Goal: Task Accomplishment & Management: Manage account settings

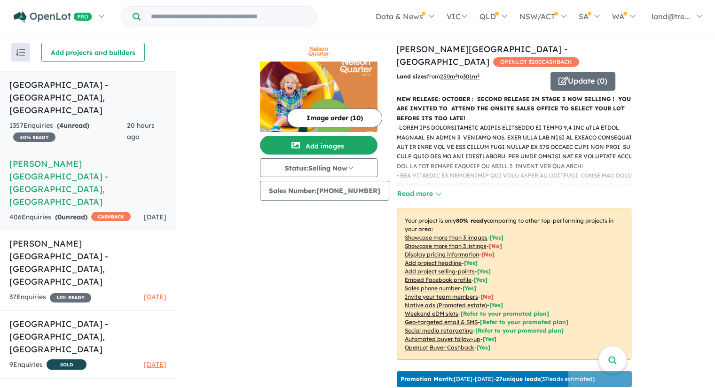
click at [56, 93] on link "Trinity North West - Oakville , NSW 1357 Enquir ies ( 4 unread) 40 % READY 20 h…" at bounding box center [88, 110] width 176 height 79
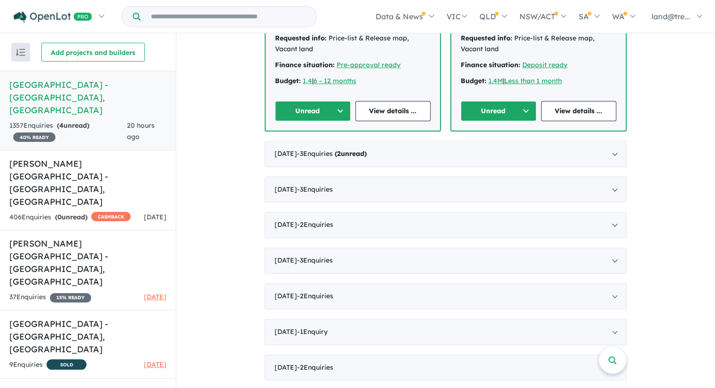
scroll to position [517, 0]
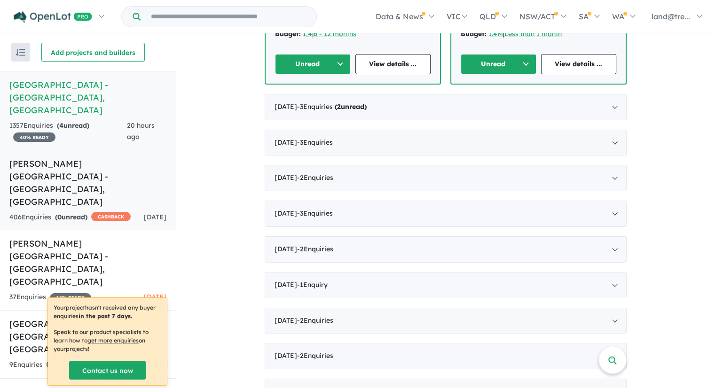
click at [42, 157] on h5 "Nelson Quarter Estate - Box Hill , NSW" at bounding box center [87, 182] width 157 height 51
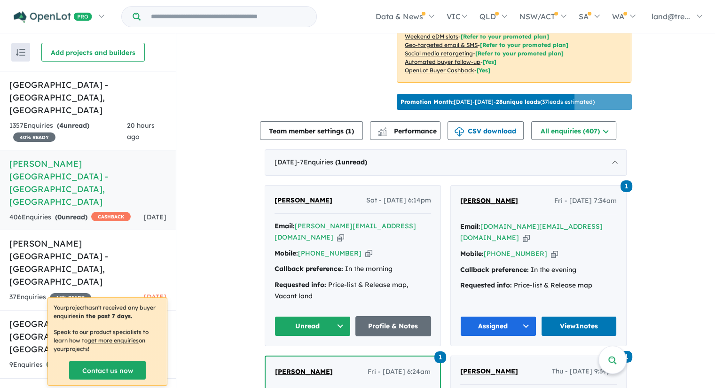
scroll to position [148, 0]
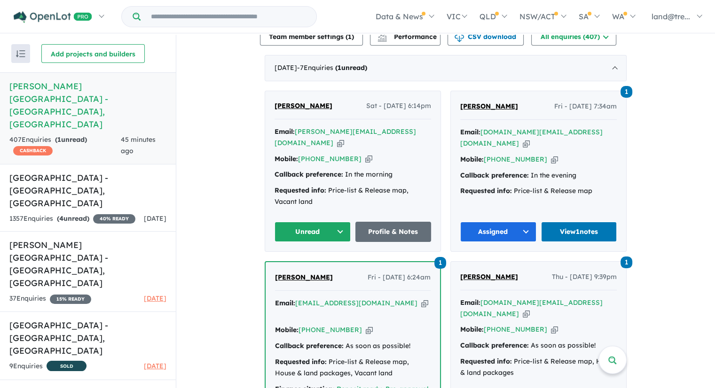
scroll to position [470, 0]
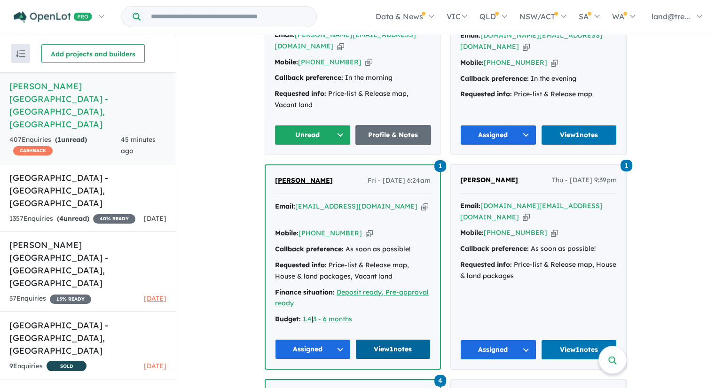
click at [394, 339] on link "View 1 notes" at bounding box center [393, 349] width 76 height 20
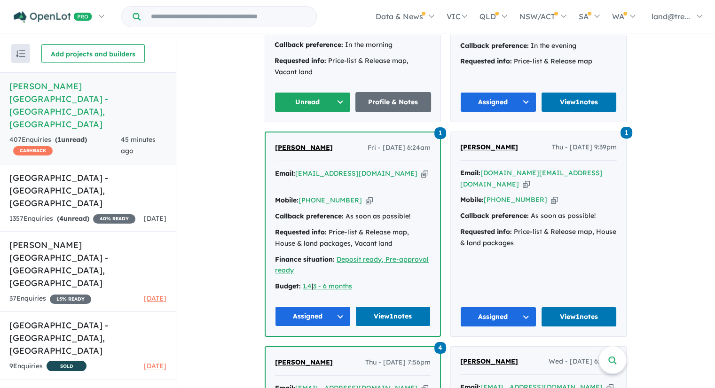
scroll to position [517, 0]
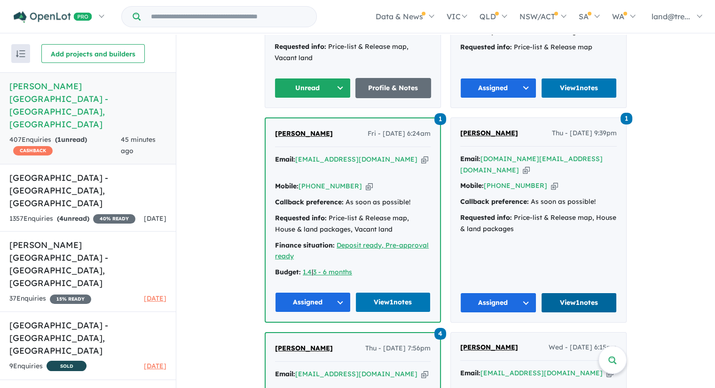
click at [570, 293] on link "View 1 notes" at bounding box center [579, 303] width 76 height 20
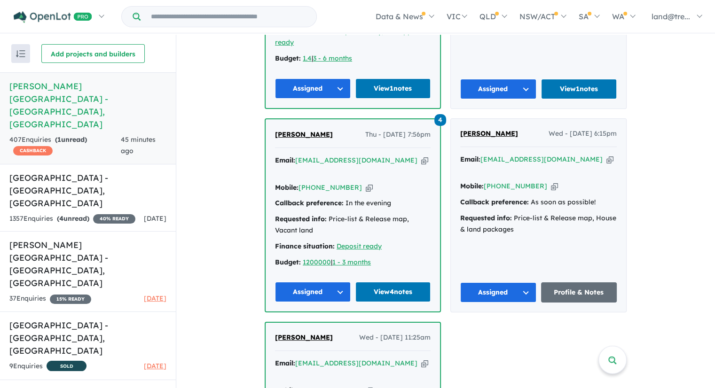
scroll to position [752, 0]
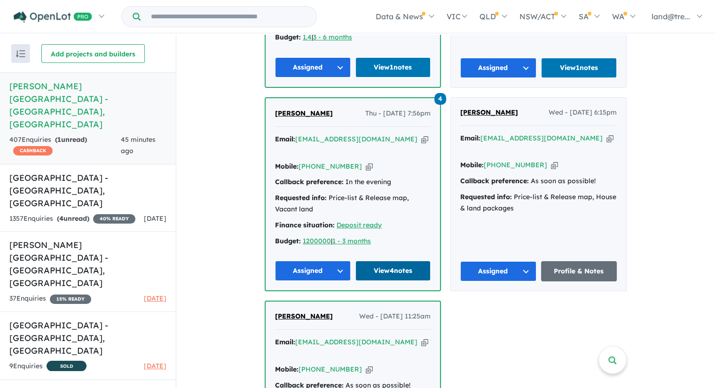
click at [386, 261] on link "View 4 notes" at bounding box center [393, 271] width 76 height 20
click at [592, 261] on link "Profile & Notes" at bounding box center [579, 271] width 76 height 20
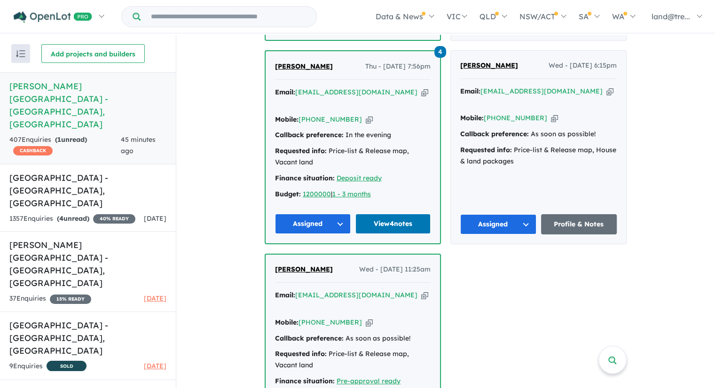
scroll to position [987, 0]
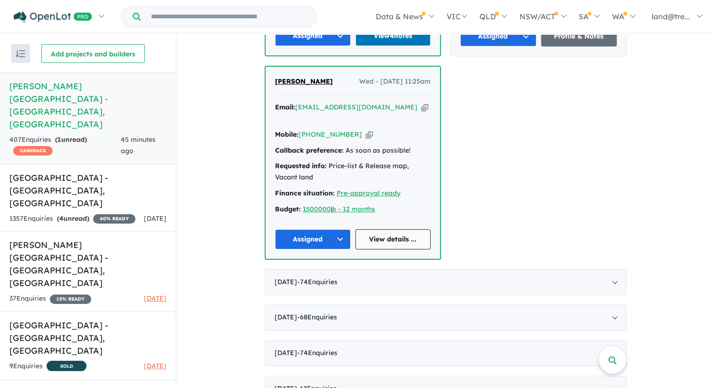
click at [379, 229] on link "View details ..." at bounding box center [393, 239] width 76 height 20
click at [380, 229] on link "View details ..." at bounding box center [393, 239] width 76 height 20
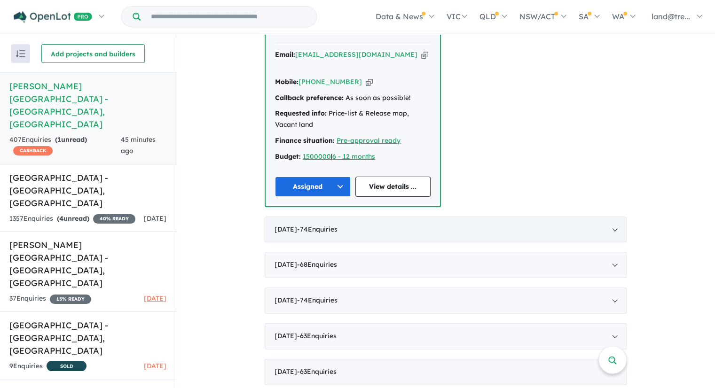
click at [336, 225] on span "- 74 Enquir ies ( 0 unread)" at bounding box center [317, 229] width 40 height 8
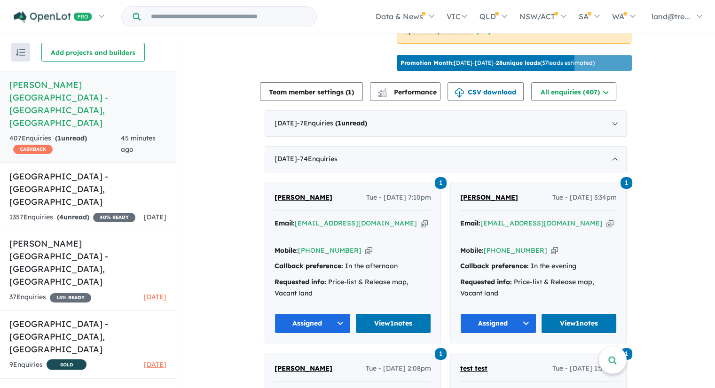
scroll to position [363, 0]
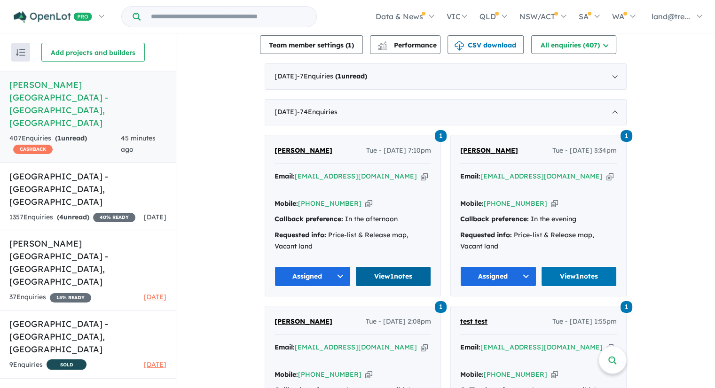
click at [379, 266] on link "View 1 notes" at bounding box center [393, 276] width 76 height 20
click at [580, 266] on link "View 1 notes" at bounding box center [579, 276] width 76 height 20
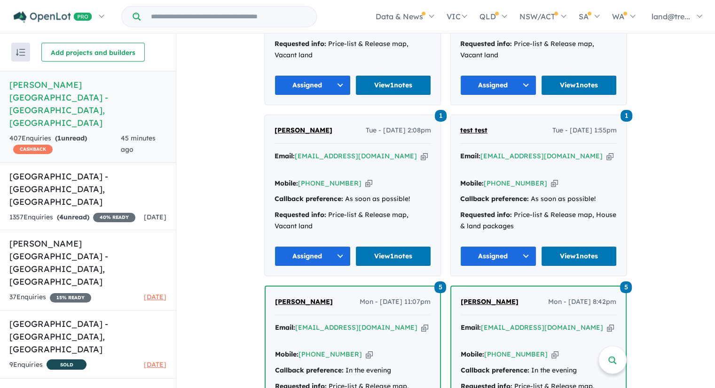
scroll to position [598, 0]
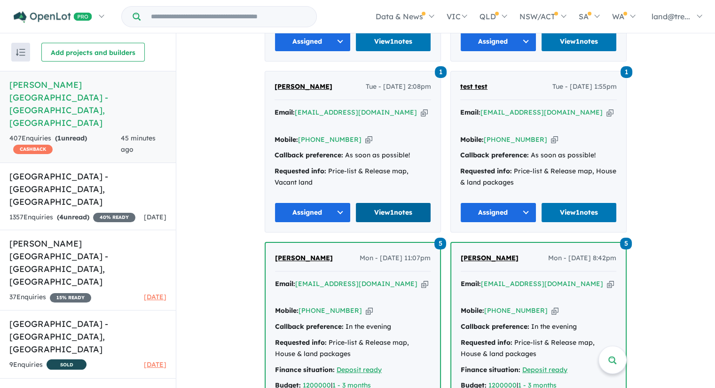
click at [389, 203] on link "View 1 notes" at bounding box center [393, 213] width 76 height 20
click at [576, 203] on link "View 1 notes" at bounding box center [579, 213] width 76 height 20
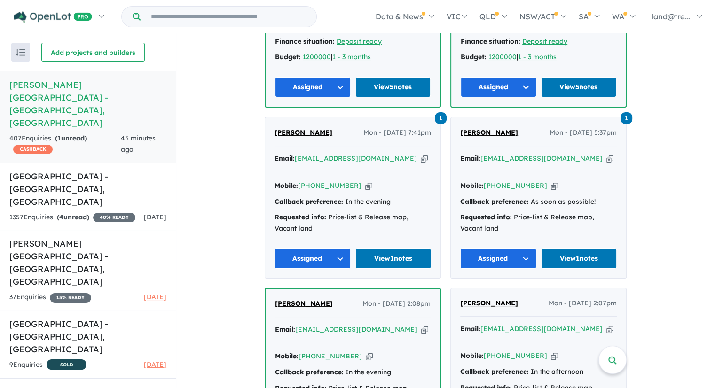
scroll to position [927, 0]
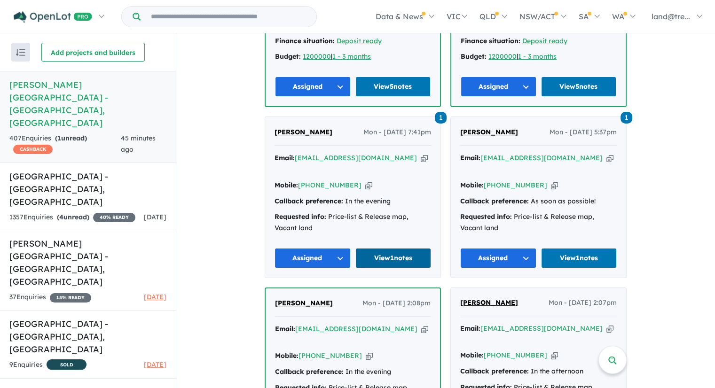
click at [389, 248] on link "View 1 notes" at bounding box center [393, 258] width 76 height 20
click at [573, 248] on link "View 1 notes" at bounding box center [579, 258] width 76 height 20
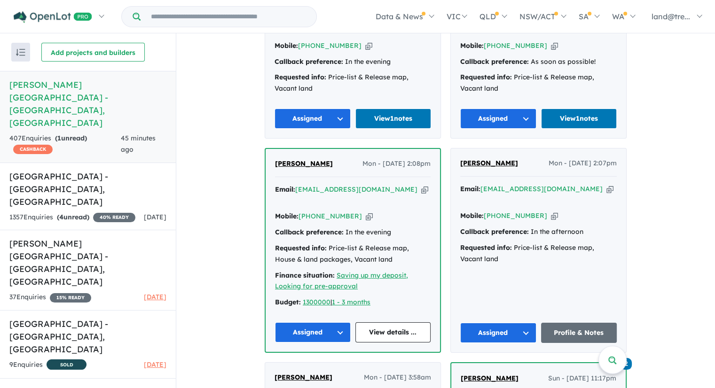
scroll to position [1068, 0]
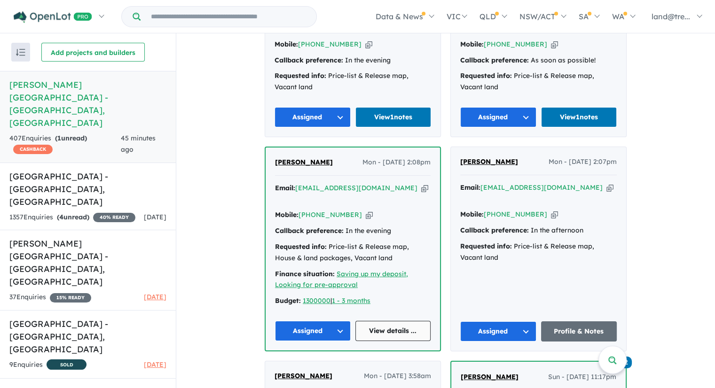
click at [380, 321] on link "View details ..." at bounding box center [393, 331] width 76 height 20
click at [575, 321] on link "Profile & Notes" at bounding box center [579, 331] width 76 height 20
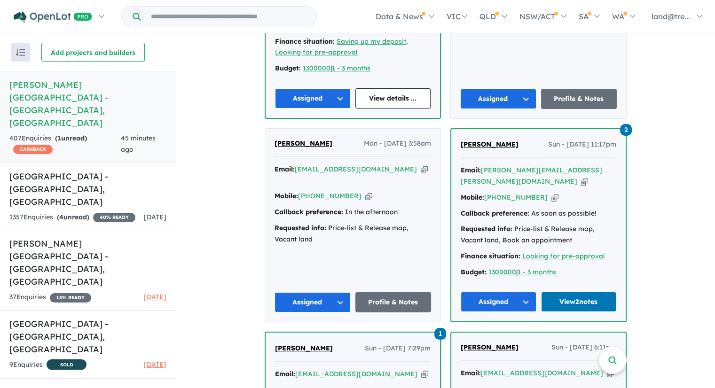
scroll to position [1256, 0]
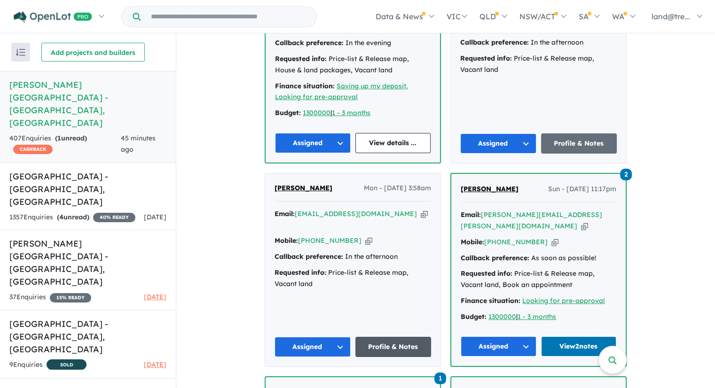
click at [384, 337] on link "Profile & Notes" at bounding box center [393, 347] width 76 height 20
click at [580, 336] on link "View 2 notes" at bounding box center [579, 346] width 76 height 20
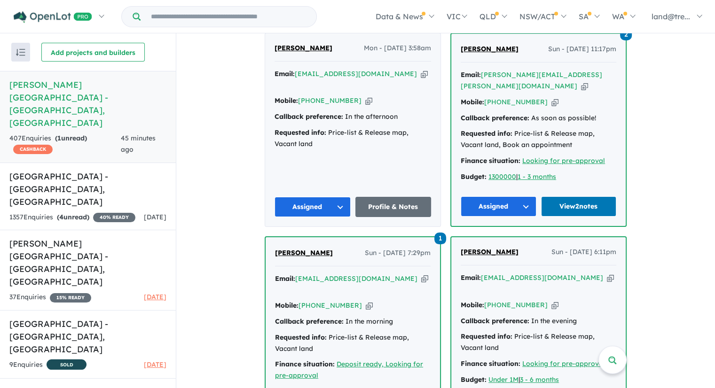
scroll to position [1397, 0]
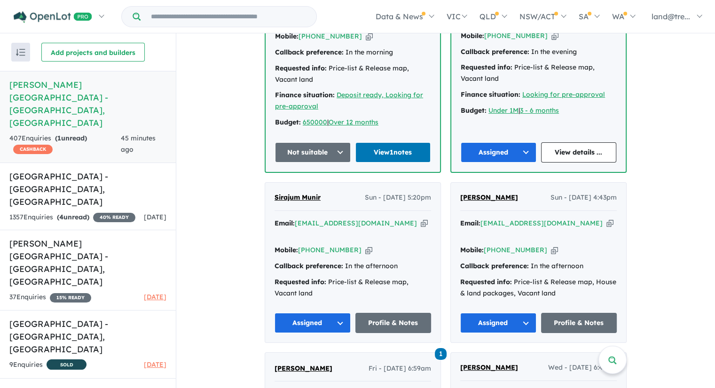
scroll to position [1679, 0]
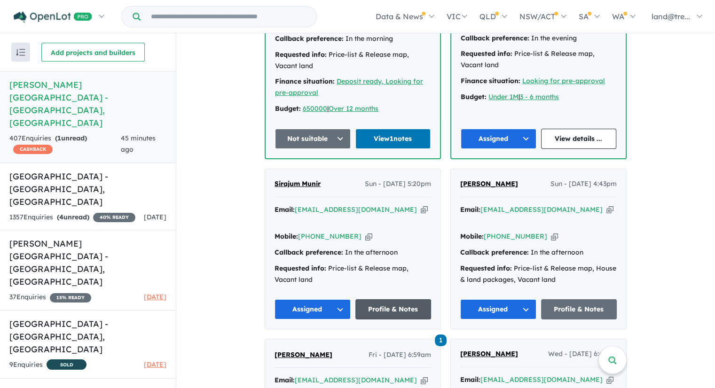
click at [394, 299] on link "Profile & Notes" at bounding box center [393, 309] width 76 height 20
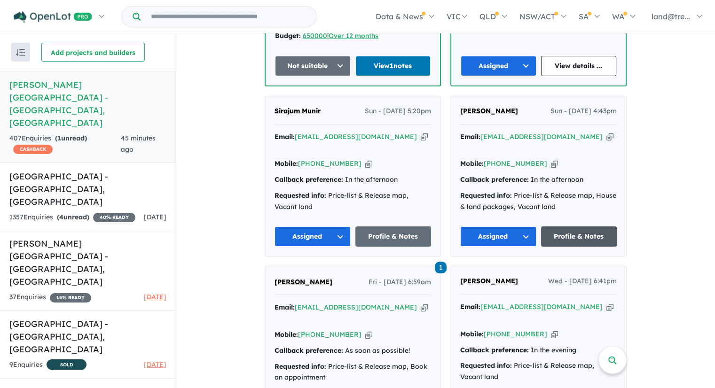
scroll to position [1773, 0]
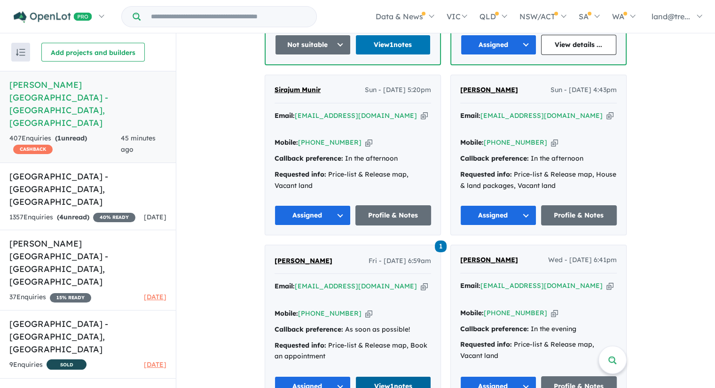
click at [398, 376] on link "View 1 notes" at bounding box center [393, 386] width 76 height 20
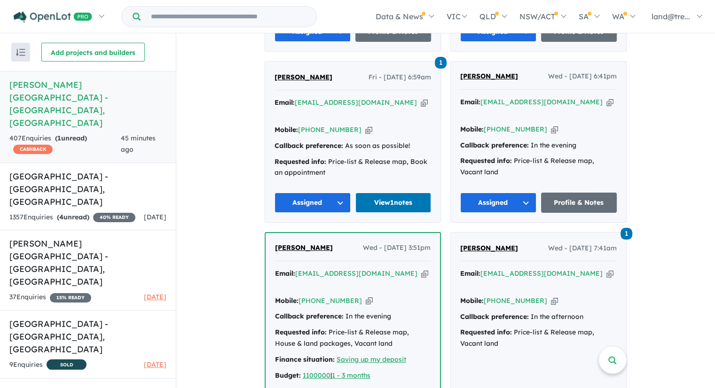
scroll to position [1961, 0]
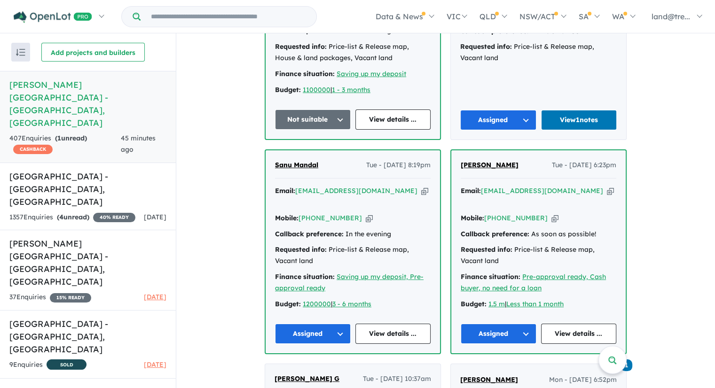
scroll to position [2243, 0]
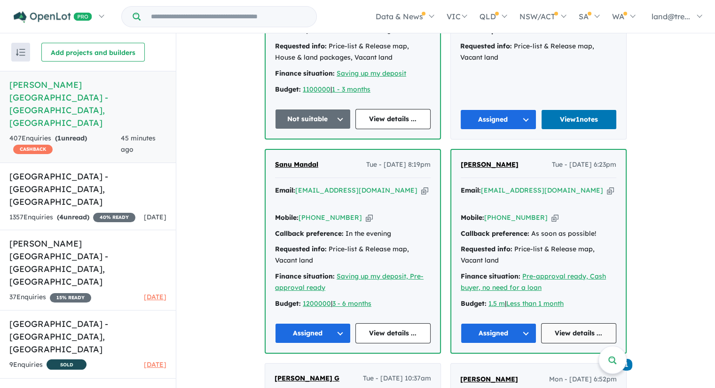
click at [574, 323] on link "View details ..." at bounding box center [579, 333] width 76 height 20
click at [562, 323] on link "View details ..." at bounding box center [579, 333] width 76 height 20
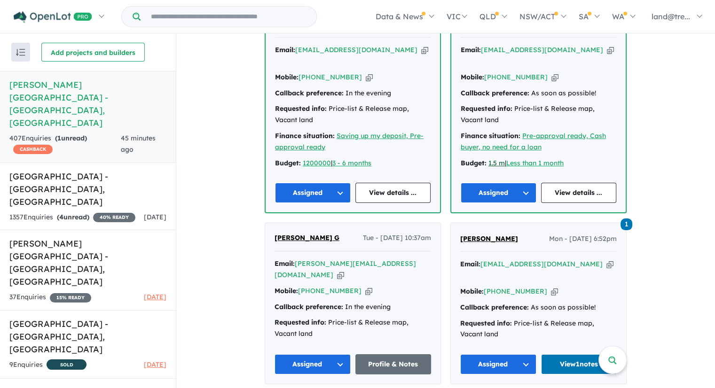
scroll to position [2384, 0]
click at [575, 354] on link "View 1 notes" at bounding box center [579, 364] width 76 height 20
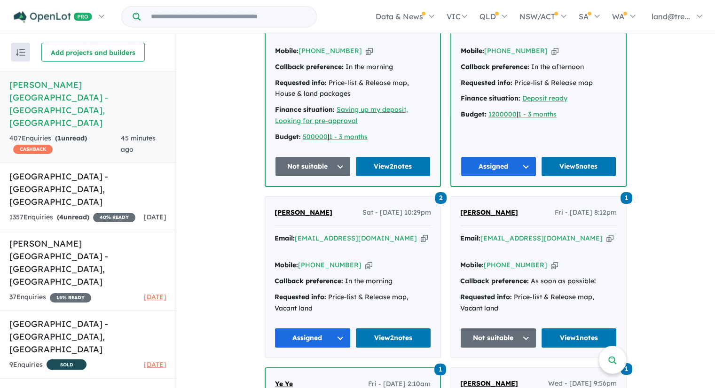
scroll to position [2807, 0]
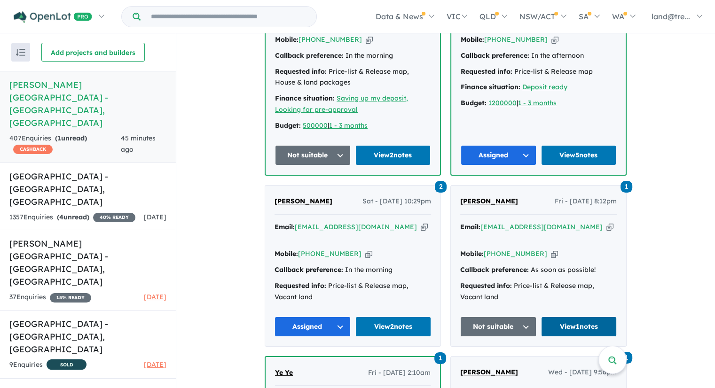
click at [568, 317] on link "View 1 notes" at bounding box center [579, 327] width 76 height 20
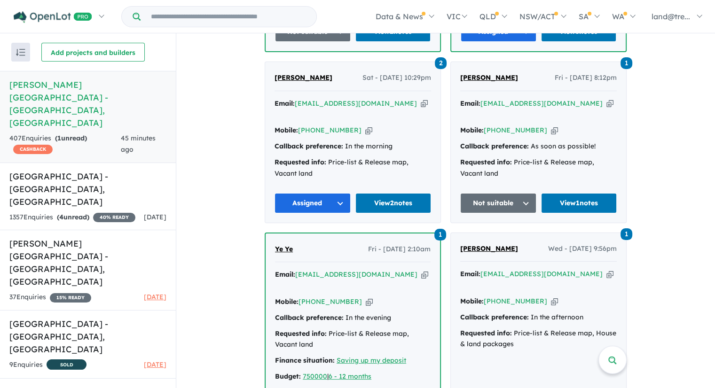
scroll to position [2948, 0]
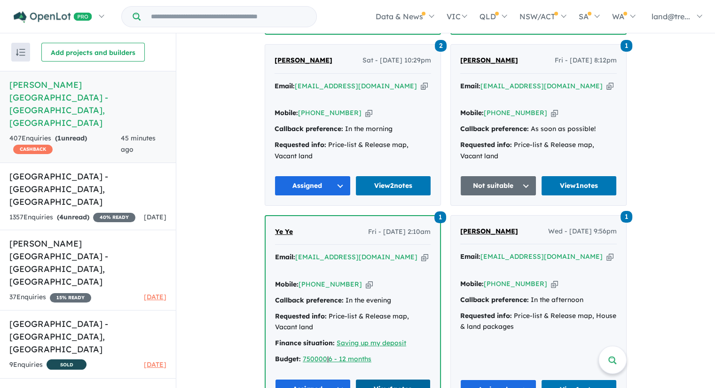
click at [394, 379] on link "View 1 notes" at bounding box center [393, 389] width 76 height 20
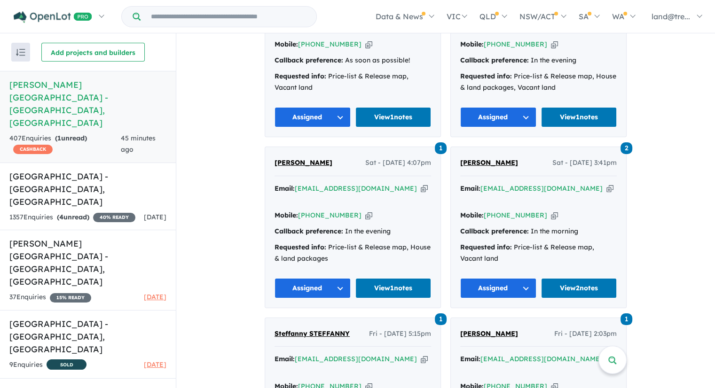
scroll to position [6237, 0]
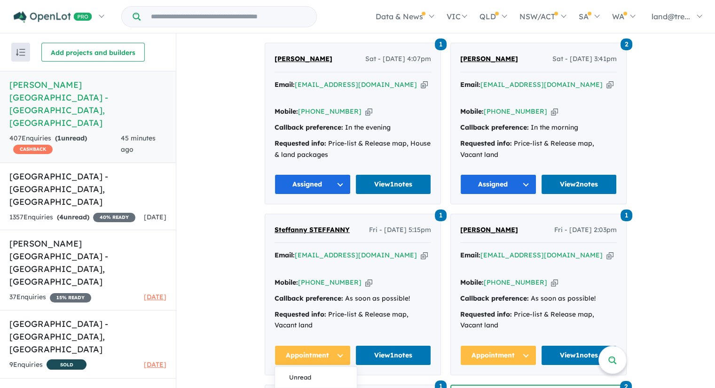
scroll to position [6497, 0]
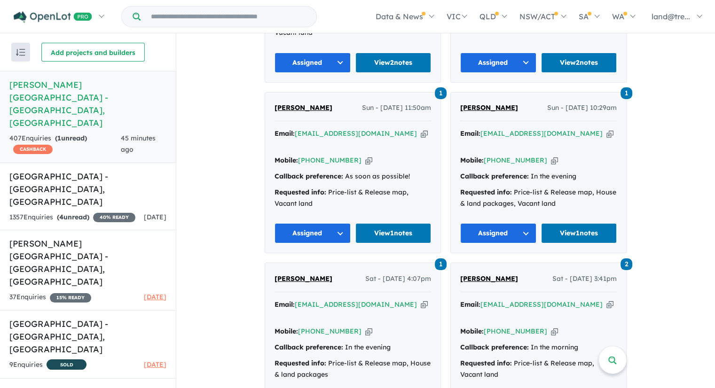
scroll to position [6403, 0]
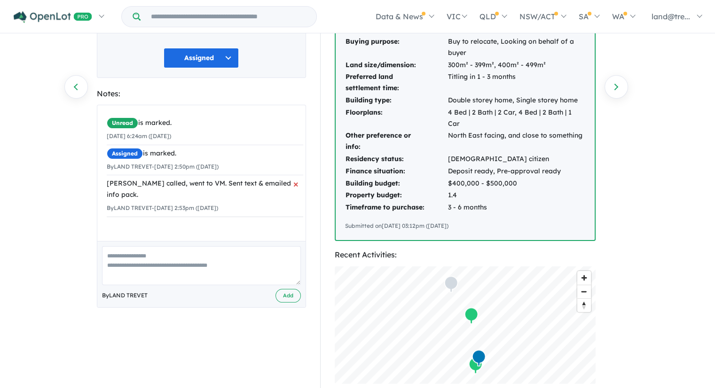
scroll to position [141, 0]
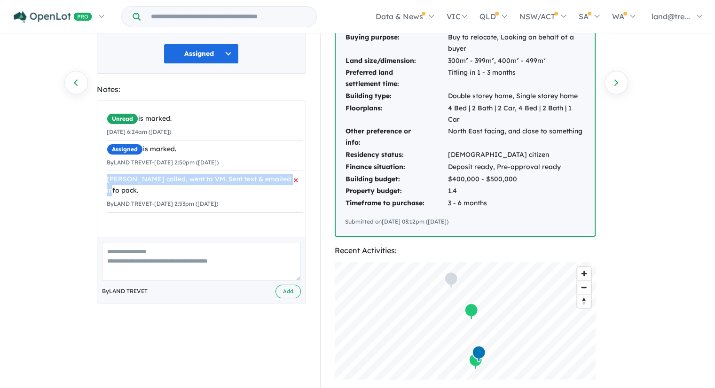
drag, startPoint x: 107, startPoint y: 179, endPoint x: 295, endPoint y: 179, distance: 188.0
click at [295, 179] on div "David called, went to VM. Sent text & emailed info pack." at bounding box center [205, 185] width 196 height 23
copy div "David called, went to VM. Sent text & emailed info pack."
click at [183, 254] on textarea at bounding box center [201, 261] width 199 height 39
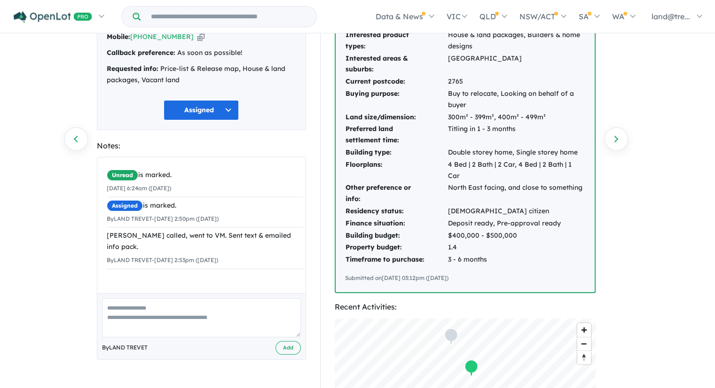
scroll to position [282, 0]
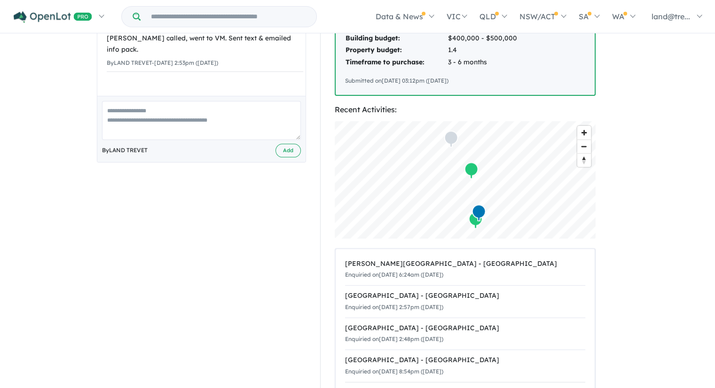
paste textarea "**********"
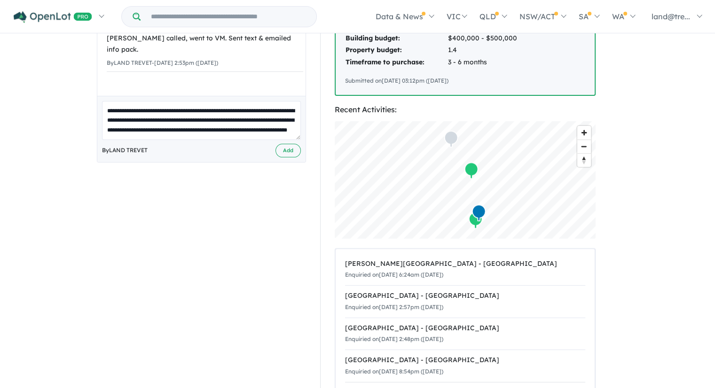
scroll to position [4, 0]
click at [135, 107] on textarea "**********" at bounding box center [201, 120] width 199 height 39
type textarea "**********"
click at [281, 148] on button "Add" at bounding box center [287, 150] width 25 height 14
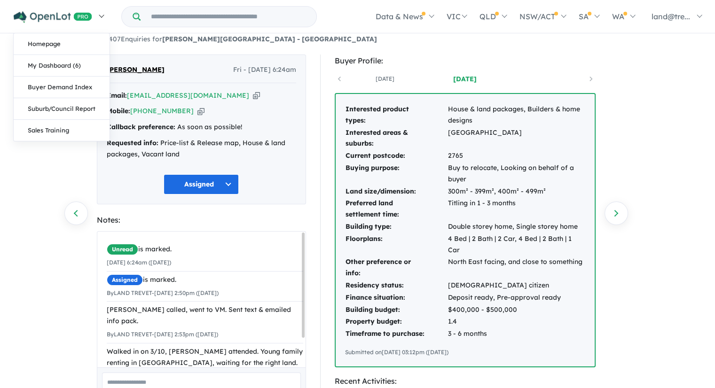
scroll to position [0, 0]
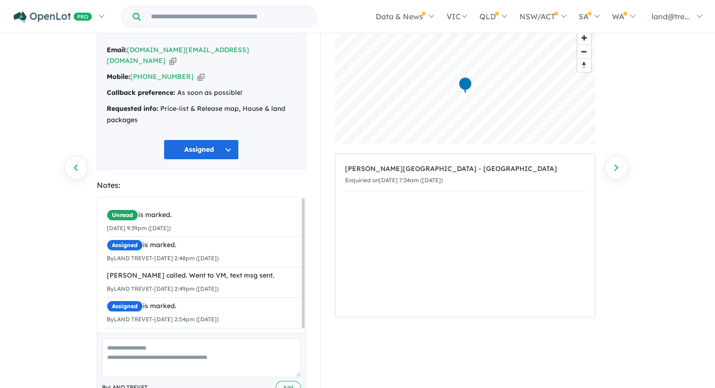
scroll to position [75, 0]
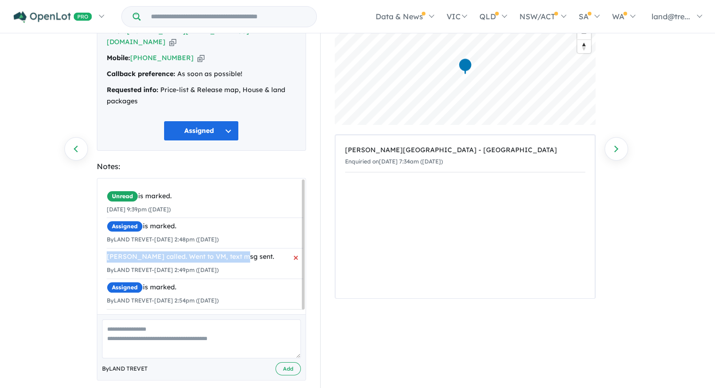
drag, startPoint x: 107, startPoint y: 243, endPoint x: 238, endPoint y: 247, distance: 130.7
click at [238, 251] on div "David called. Went to VM, text msg sent." at bounding box center [205, 256] width 196 height 11
copy div "David called. Went to VM, text msg sent."
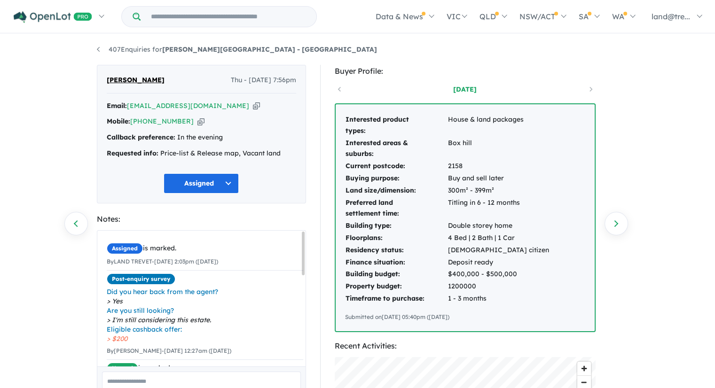
scroll to position [165, 0]
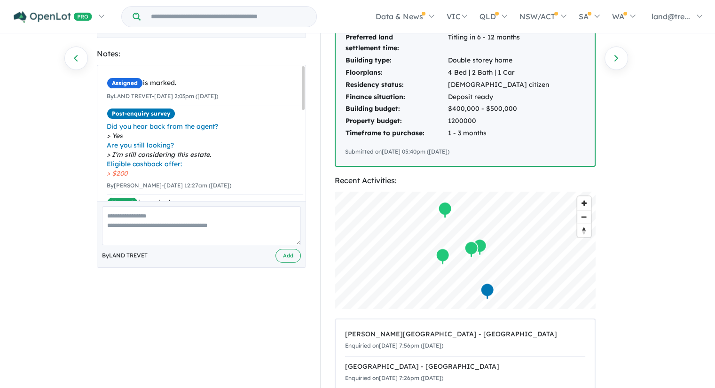
click at [224, 217] on textarea at bounding box center [201, 225] width 199 height 39
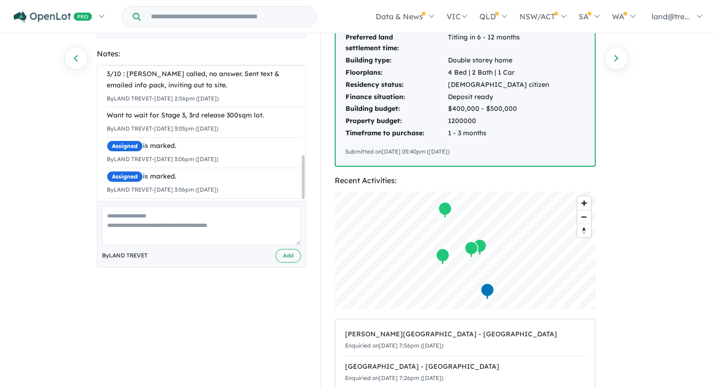
scroll to position [284, 0]
drag, startPoint x: 303, startPoint y: 107, endPoint x: 305, endPoint y: 204, distance: 97.8
click at [305, 204] on div "Assigned is marked. By LAND TREVET - 24/09/2025 2:03pm (Wednesday) × Post-enqui…" at bounding box center [201, 166] width 209 height 203
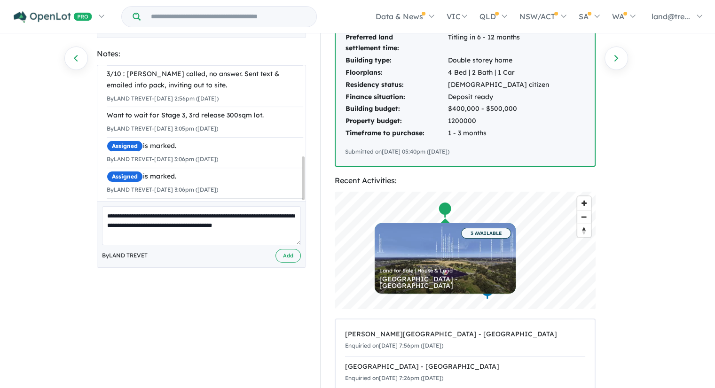
click at [264, 224] on textarea "**********" at bounding box center [201, 225] width 199 height 39
drag, startPoint x: 106, startPoint y: 213, endPoint x: 276, endPoint y: 240, distance: 172.6
click at [276, 240] on textarea "**********" at bounding box center [201, 225] width 199 height 39
type textarea "**********"
click at [290, 257] on button "Add" at bounding box center [287, 256] width 25 height 14
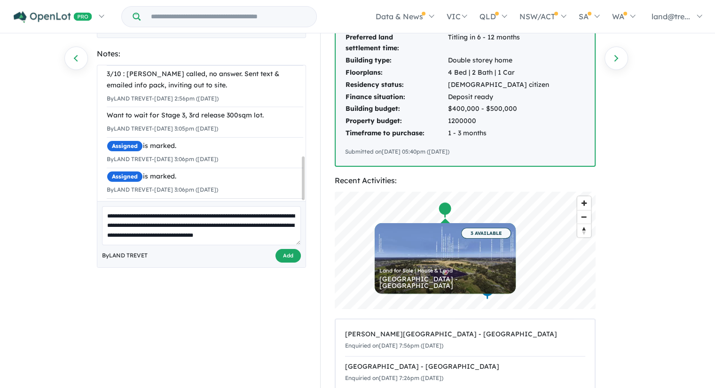
scroll to position [335, 0]
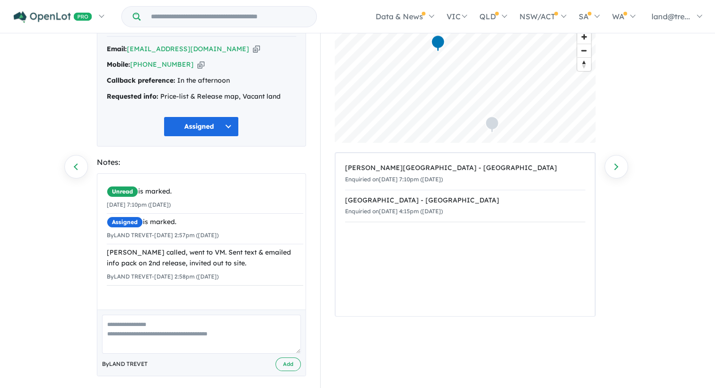
scroll to position [63, 0]
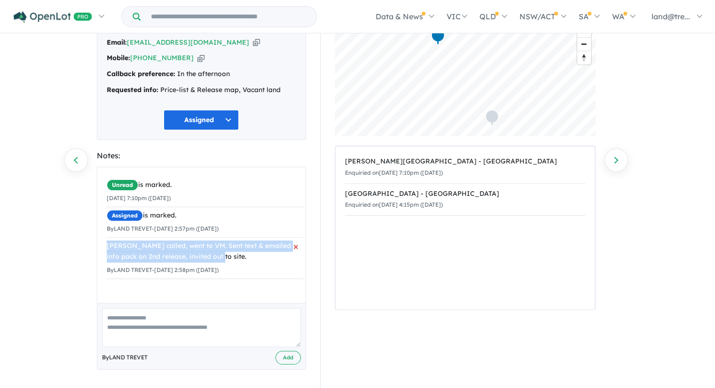
drag, startPoint x: 107, startPoint y: 243, endPoint x: 207, endPoint y: 260, distance: 101.0
click at [207, 260] on div "[PERSON_NAME] called, went to VM. Sent text & emailed info pack on 2nd release,…" at bounding box center [205, 252] width 196 height 23
copy div "David called, went to VM. Sent text & emailed info pack on 2nd release, invited…"
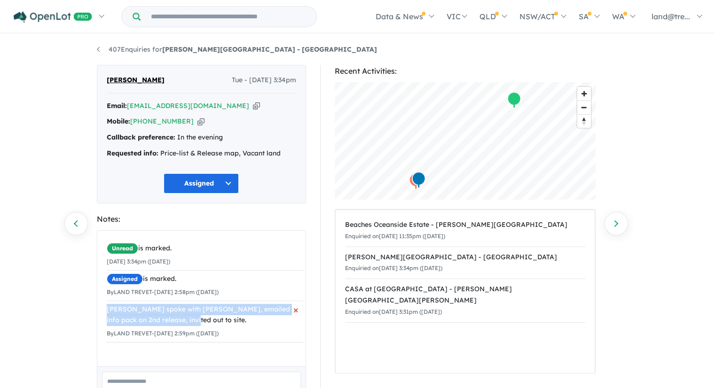
drag, startPoint x: 107, startPoint y: 307, endPoint x: 184, endPoint y: 318, distance: 77.9
click at [184, 318] on div "David spoke with Colin, emailed info pack on 2nd release, invited out to site." at bounding box center [205, 315] width 196 height 23
copy div "David spoke with Colin, emailed info pack on 2nd release, invited out to site."
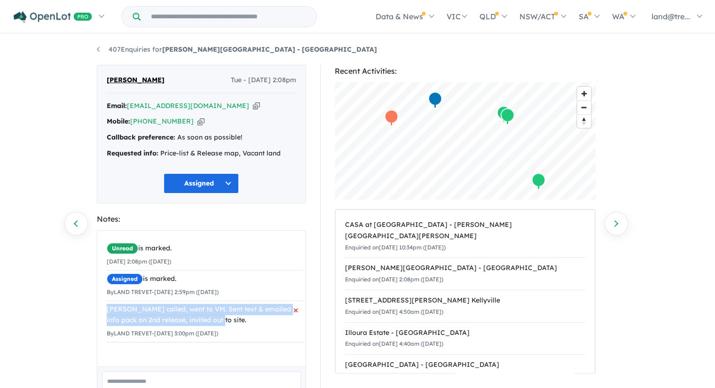
drag, startPoint x: 107, startPoint y: 307, endPoint x: 214, endPoint y: 320, distance: 107.9
click at [214, 320] on div "[PERSON_NAME] called, went to VM. Sent text & emailed info pack on 2nd release,…" at bounding box center [205, 315] width 196 height 23
copy div "David called, went to VM. Sent text & emailed info pack on 2nd release, invited…"
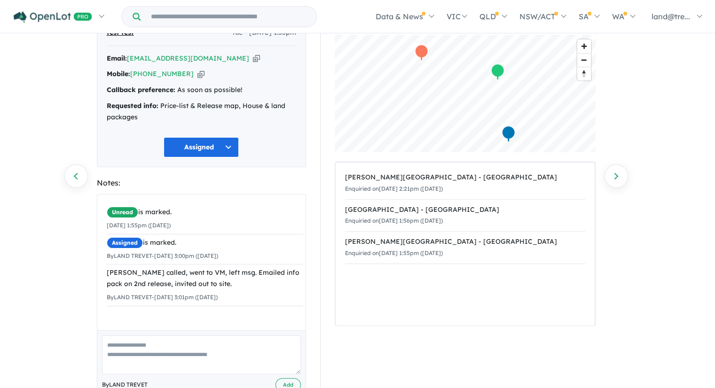
scroll to position [75, 0]
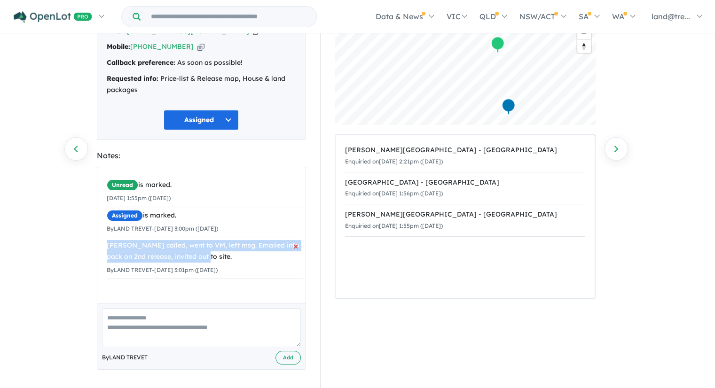
drag, startPoint x: 107, startPoint y: 243, endPoint x: 215, endPoint y: 252, distance: 108.9
click at [215, 252] on div "[PERSON_NAME] called, went to VM, left msg. Emailed info pack on 2nd release, i…" at bounding box center [205, 251] width 196 height 23
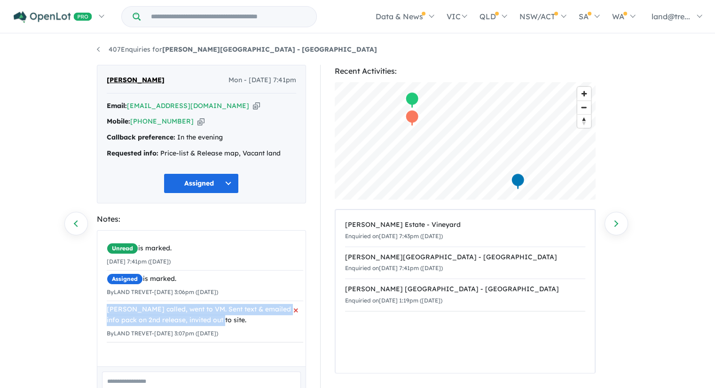
drag, startPoint x: 108, startPoint y: 309, endPoint x: 221, endPoint y: 325, distance: 114.4
click at [221, 325] on div "David called, went to VM. Sent text & emailed info pack on 2nd release, invited…" at bounding box center [205, 315] width 196 height 23
copy div "David called, went to VM. Sent text & emailed info pack on 2nd release, invited…"
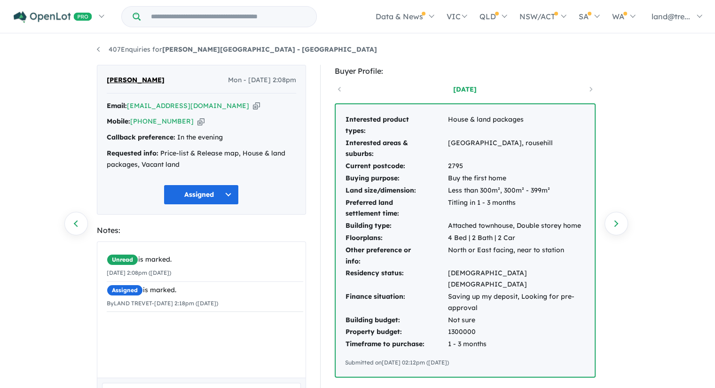
scroll to position [94, 0]
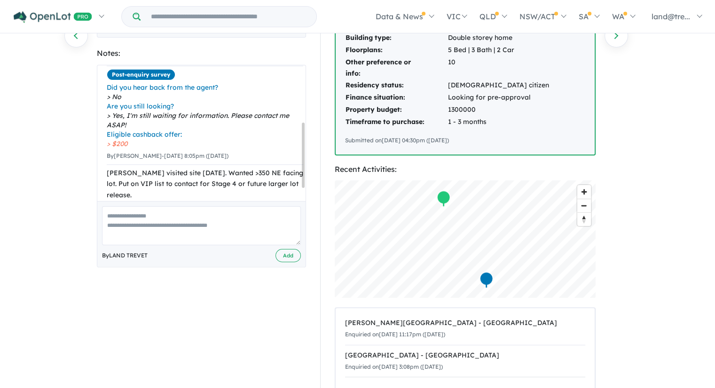
scroll to position [144, 0]
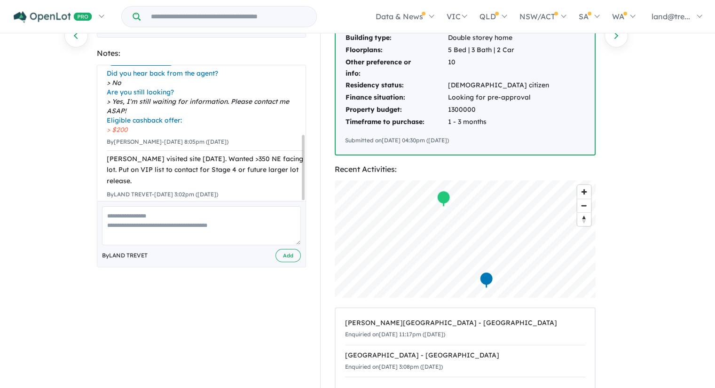
drag, startPoint x: 303, startPoint y: 111, endPoint x: 304, endPoint y: 192, distance: 81.3
click at [304, 192] on div "Assigned is marked. By LAND TREVET - 18/07/2025 11:11am (Friday) × Assigned is …" at bounding box center [201, 166] width 209 height 203
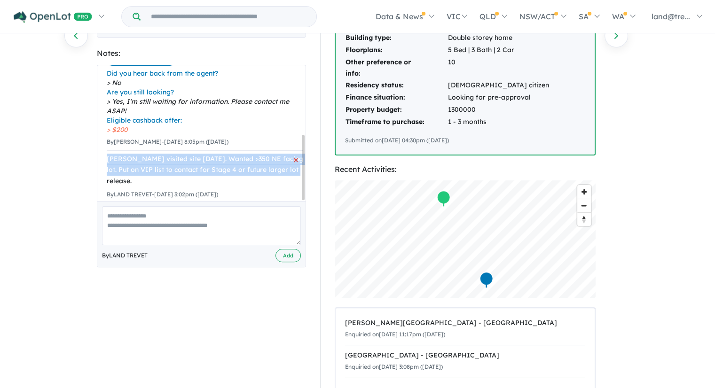
drag, startPoint x: 107, startPoint y: 145, endPoint x: 288, endPoint y: 157, distance: 180.8
click at [288, 157] on div "Shallu visited site today. Wanted >350 NE facing lot. Put on VIP list to contac…" at bounding box center [205, 170] width 196 height 33
copy div "Shallu visited site today. Wanted >350 NE facing lot. Put on VIP list to contac…"
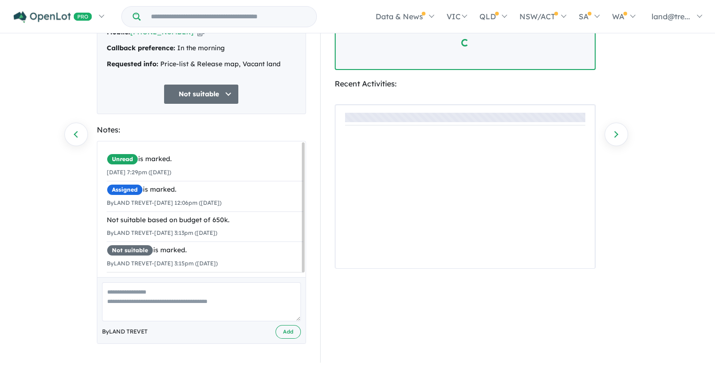
scroll to position [94, 0]
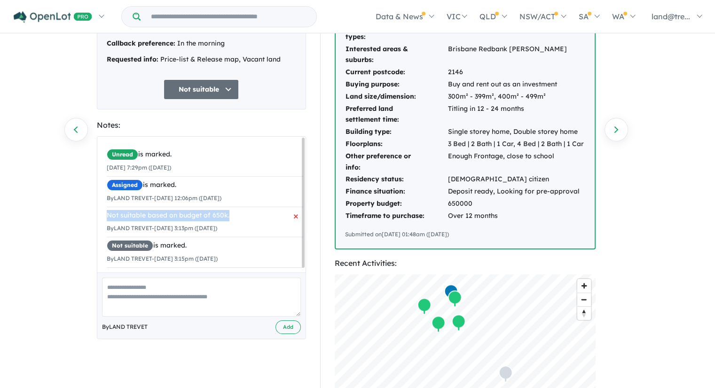
drag, startPoint x: 107, startPoint y: 214, endPoint x: 232, endPoint y: 216, distance: 124.5
click at [232, 216] on div "Not suitable based on budget of 650k." at bounding box center [205, 215] width 196 height 11
copy div "Not suitable based on budget of 650k."
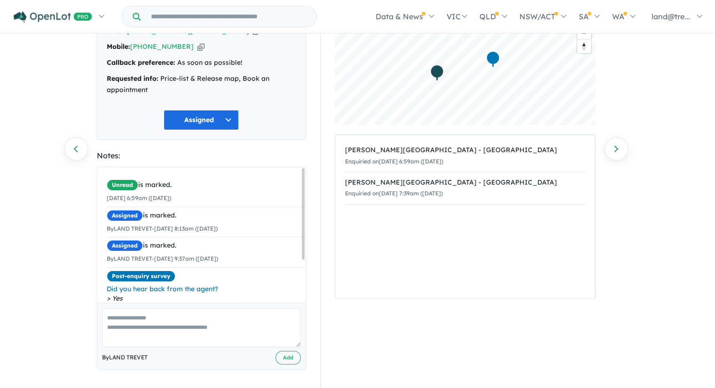
drag, startPoint x: 303, startPoint y: 224, endPoint x: 320, endPoint y: 208, distance: 23.3
click at [320, 208] on div "Amar Singh Fri - 26/09/2025, 6:59am Email: amar42600@gmail.com Copied! Mobile: …" at bounding box center [358, 189] width 536 height 398
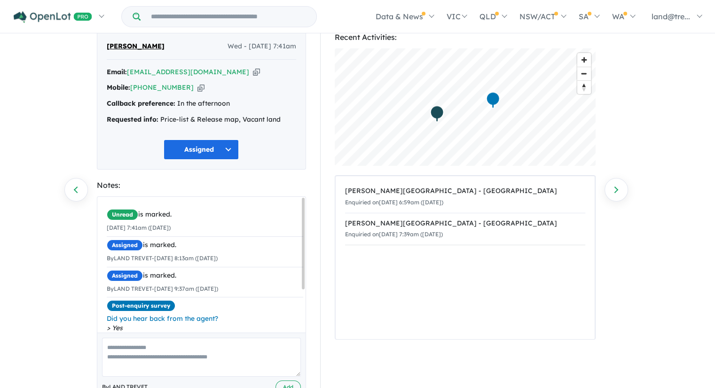
scroll to position [63, 0]
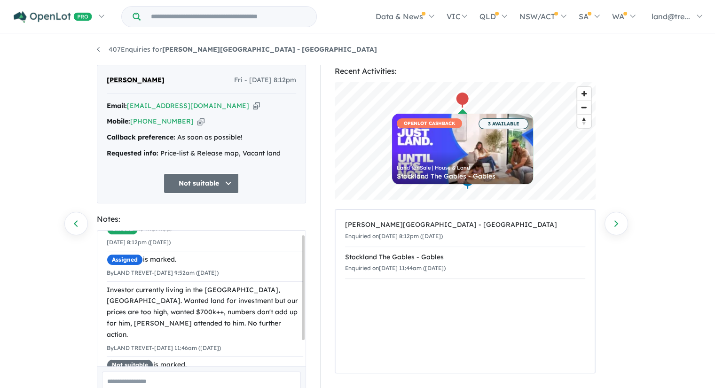
scroll to position [38, 0]
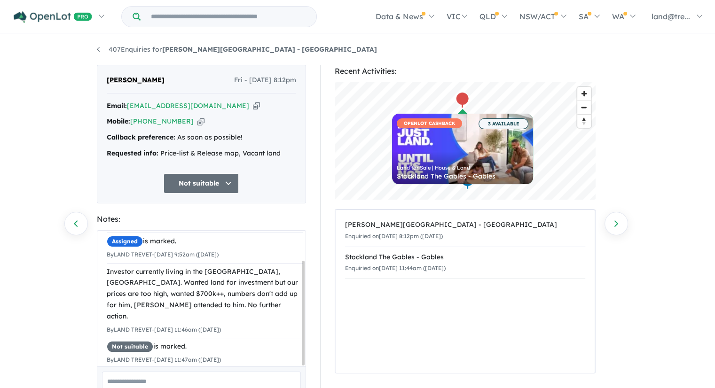
drag, startPoint x: 303, startPoint y: 288, endPoint x: 303, endPoint y: 340, distance: 51.7
click at [303, 340] on div at bounding box center [303, 313] width 3 height 105
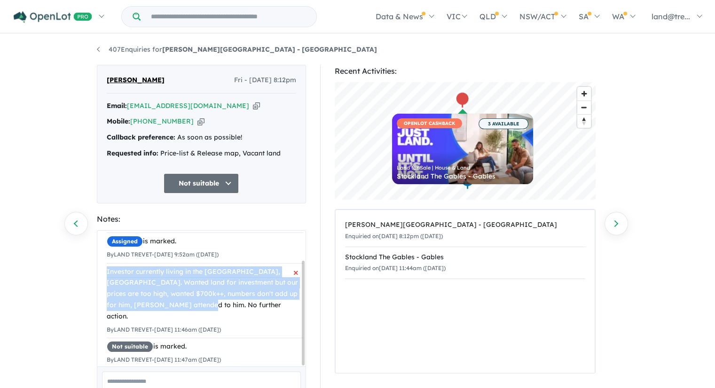
drag, startPoint x: 105, startPoint y: 269, endPoint x: 182, endPoint y: 305, distance: 85.1
click at [182, 305] on div "Unread is marked. 19/09/2025 8:12pm (Friday) Assigned is marked. By LAND TREVET…" at bounding box center [204, 285] width 215 height 185
copy div "Investor currently living in the Gables, Box Hill. Wanted land for investment b…"
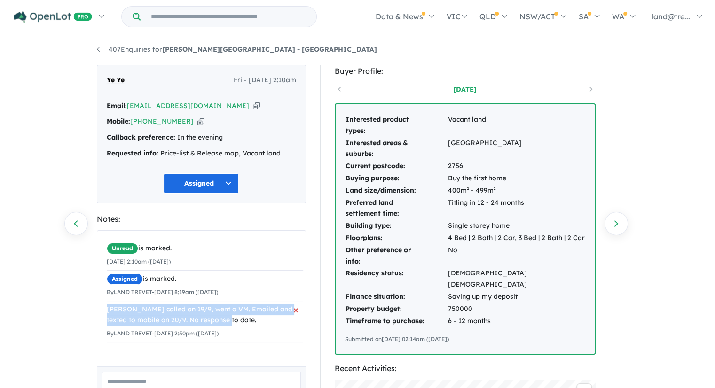
drag, startPoint x: 107, startPoint y: 306, endPoint x: 234, endPoint y: 315, distance: 127.7
click at [234, 315] on div "[PERSON_NAME] called on 19/9, went o VM. Emailed and texted to mobile on 20/9. …" at bounding box center [205, 315] width 196 height 23
copy div "[PERSON_NAME] called on 19/9, went o VM. Emailed and texted to mobile on 20/9. …"
